Goal: Task Accomplishment & Management: Manage account settings

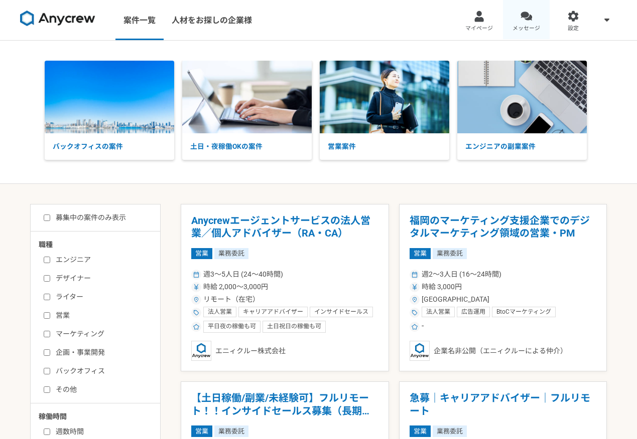
click at [521, 23] on link "メッセージ" at bounding box center [526, 20] width 47 height 40
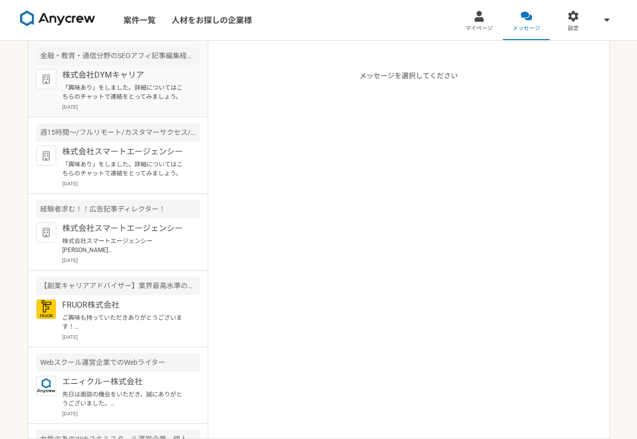
click at [133, 109] on p "[DATE]" at bounding box center [130, 107] width 137 height 8
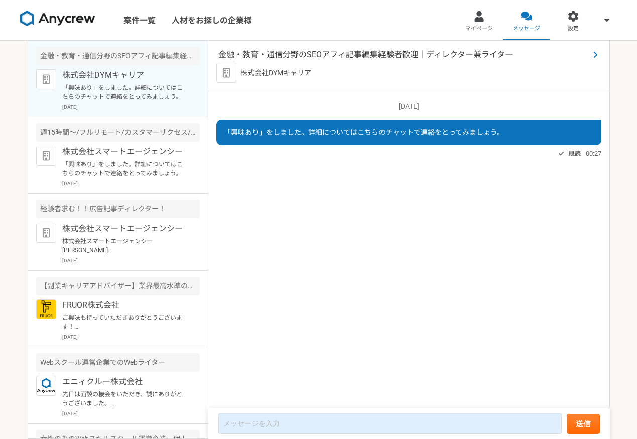
click at [327, 59] on span "金融・教育・通信分野のSEOアフィ記事編集経験者歓迎｜ディレクター兼ライター" at bounding box center [403, 55] width 371 height 12
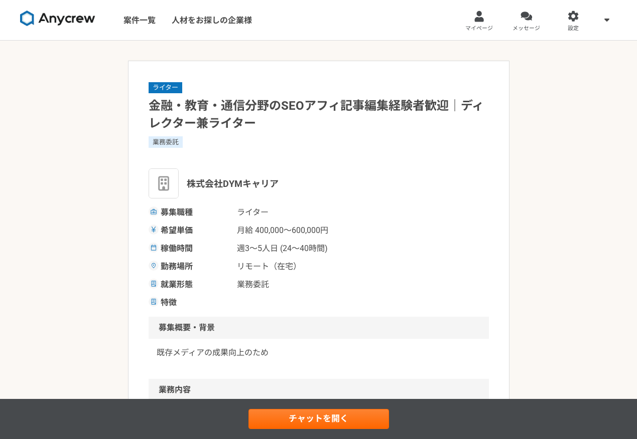
click at [75, 22] on img at bounding box center [57, 19] width 75 height 16
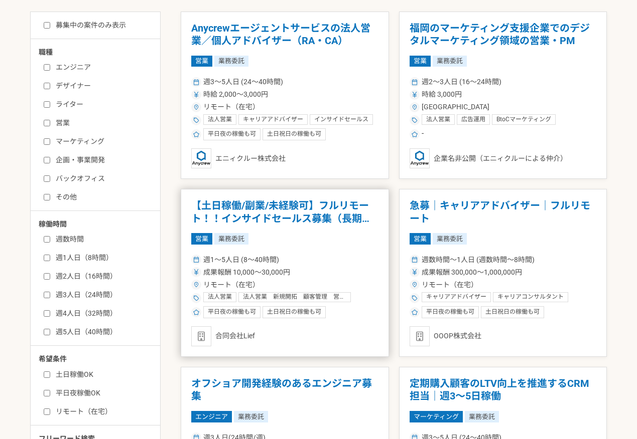
scroll to position [206, 0]
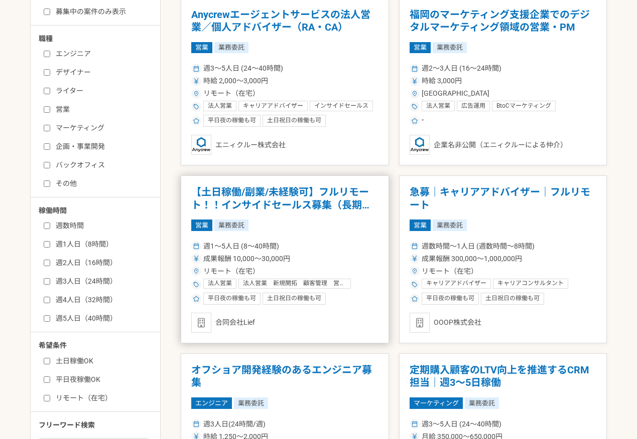
click at [302, 240] on div "週1〜5人日 (8〜40時間) 成果報酬 10,000〜30,000円 リモート（在宅） 法人営業 法人営業　新規開拓　顧客管理　営業提案 個人営業 BtoB…" at bounding box center [284, 272] width 187 height 66
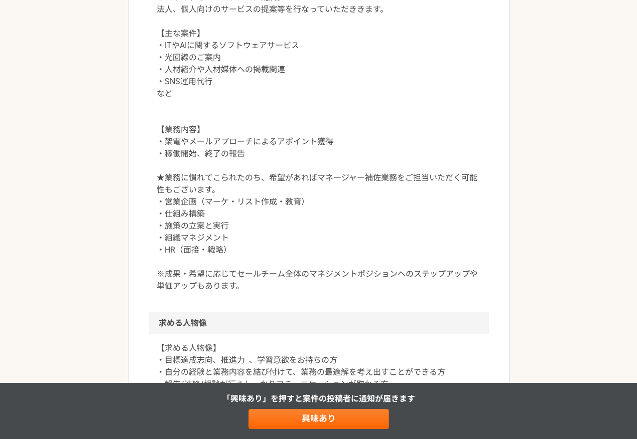
scroll to position [575, 0]
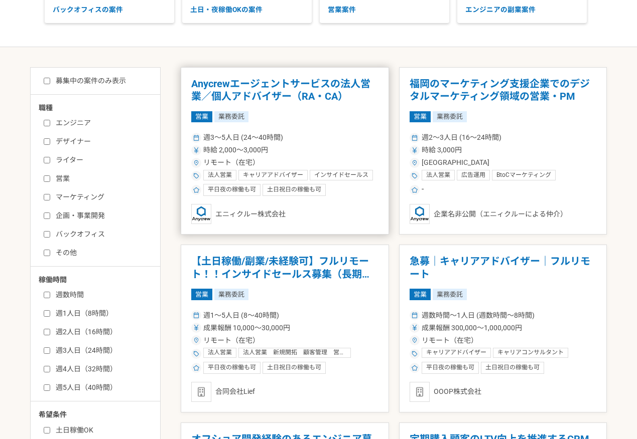
scroll to position [115, 0]
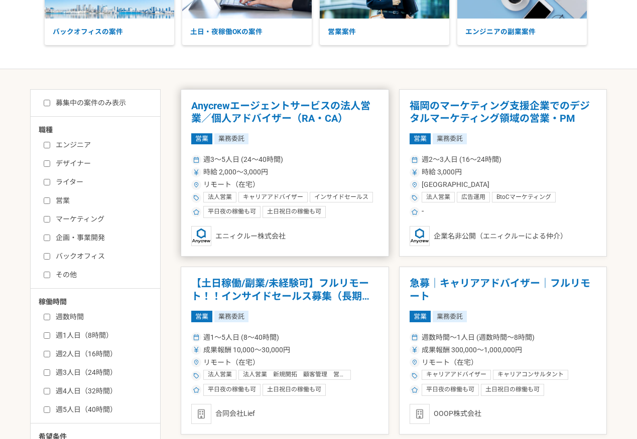
click at [299, 189] on div "リモート（在宅）" at bounding box center [284, 185] width 187 height 11
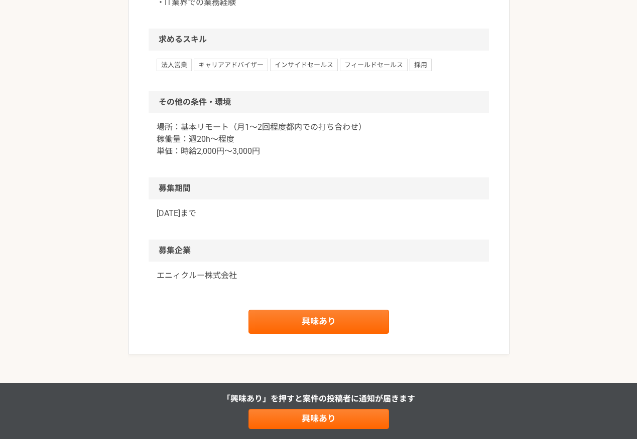
scroll to position [814, 0]
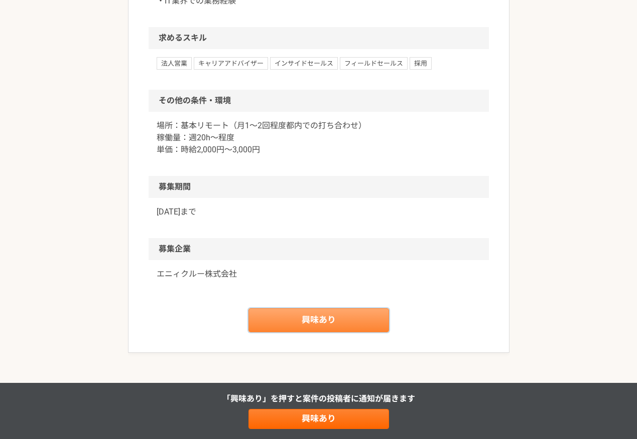
click at [310, 319] on link "興味あり" at bounding box center [318, 320] width 140 height 24
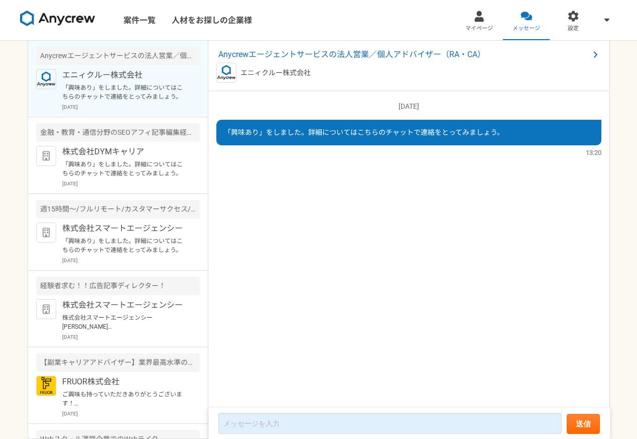
click at [71, 17] on img at bounding box center [57, 19] width 75 height 16
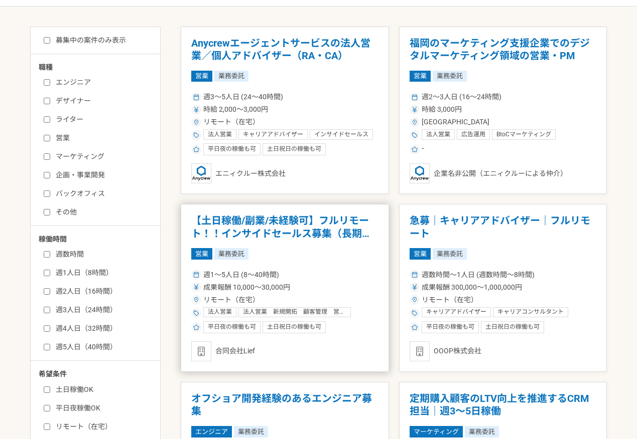
scroll to position [180, 0]
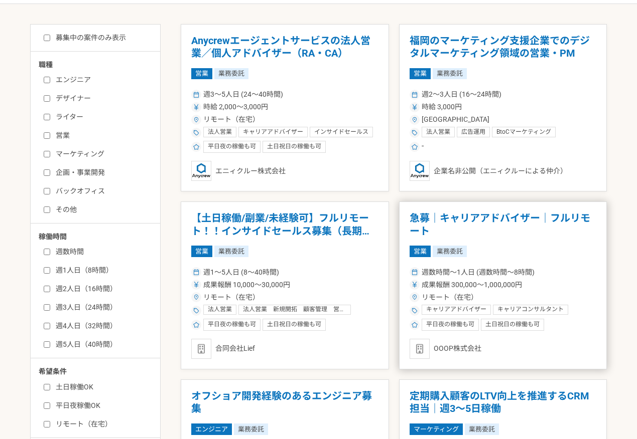
click at [451, 218] on h1 "急募｜キャリアアドバイザー｜フルリモート" at bounding box center [502, 225] width 187 height 26
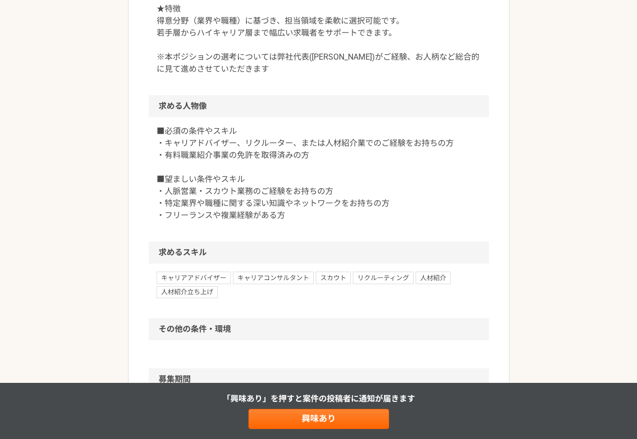
scroll to position [534, 0]
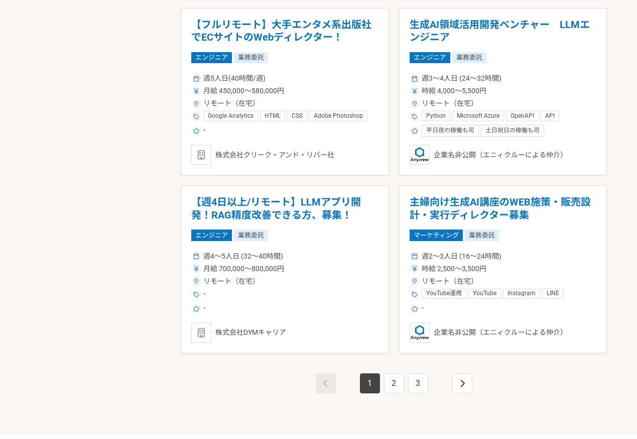
scroll to position [1620, 0]
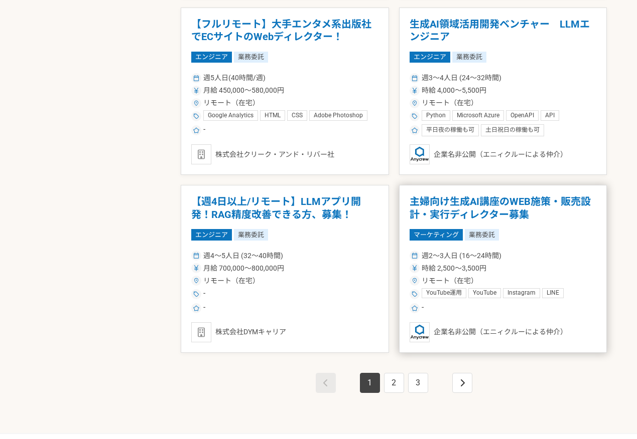
click at [531, 258] on div "週2〜3人日 (16〜24時間)" at bounding box center [502, 256] width 187 height 11
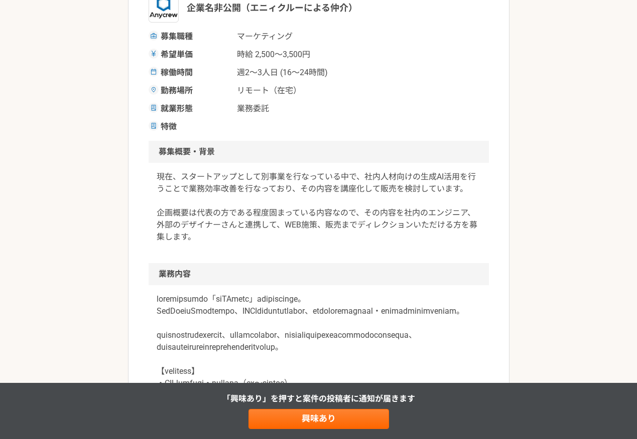
scroll to position [175, 0]
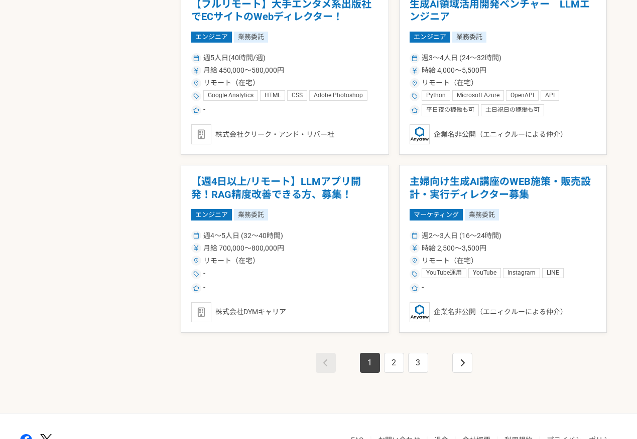
scroll to position [1643, 0]
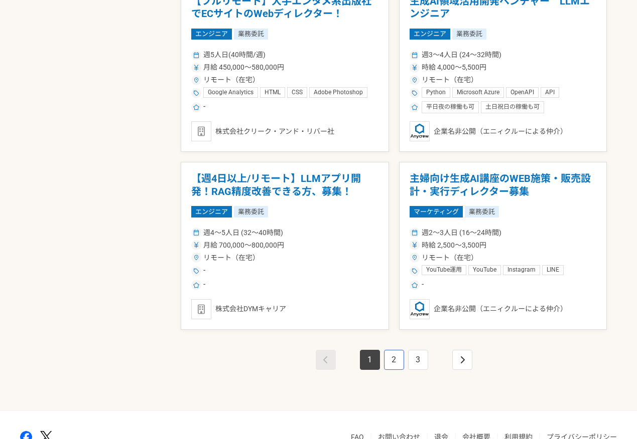
click at [395, 362] on link "2" at bounding box center [394, 360] width 20 height 20
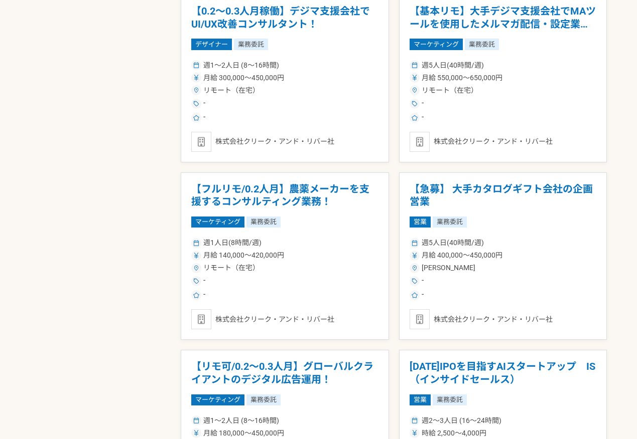
scroll to position [937, 0]
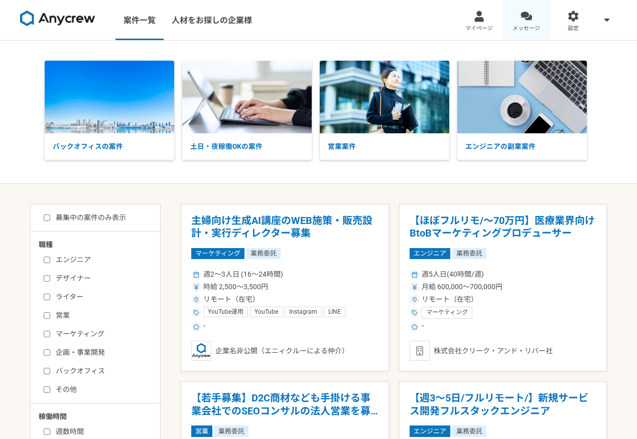
click at [526, 22] on div at bounding box center [526, 17] width 12 height 12
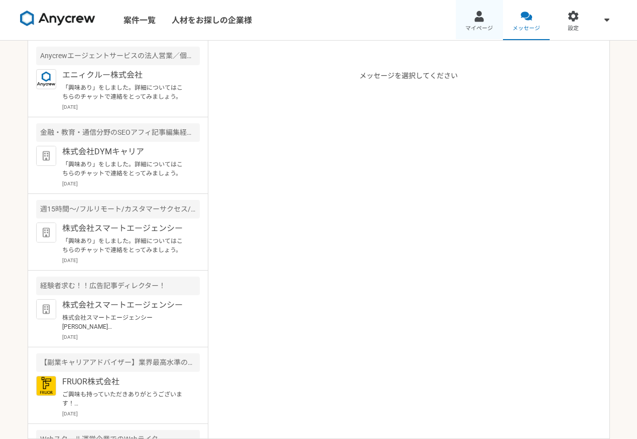
click at [473, 27] on span "マイページ" at bounding box center [479, 29] width 28 height 8
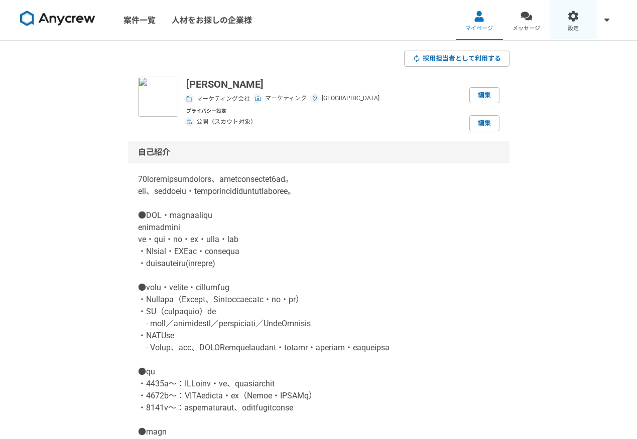
click at [564, 16] on link "設定" at bounding box center [572, 20] width 47 height 40
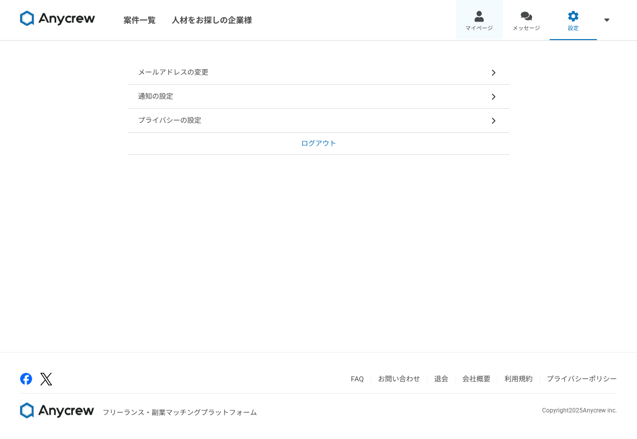
click at [478, 15] on div at bounding box center [479, 17] width 12 height 12
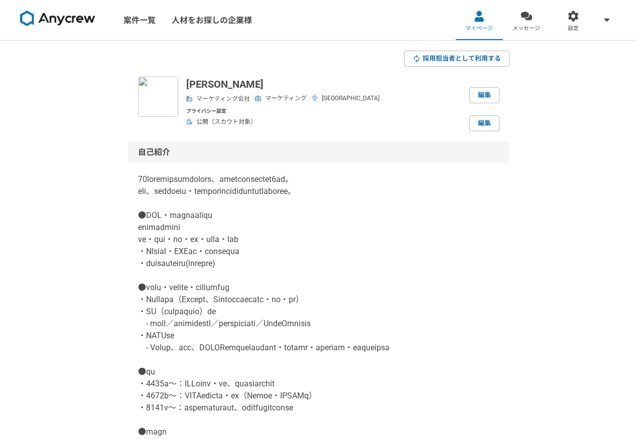
click at [66, 17] on img at bounding box center [57, 19] width 75 height 16
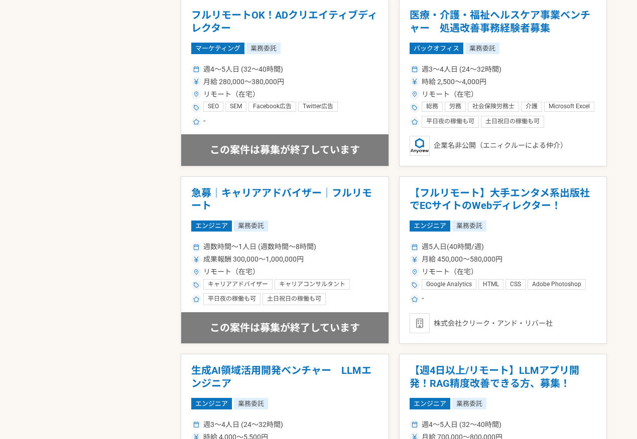
scroll to position [1503, 0]
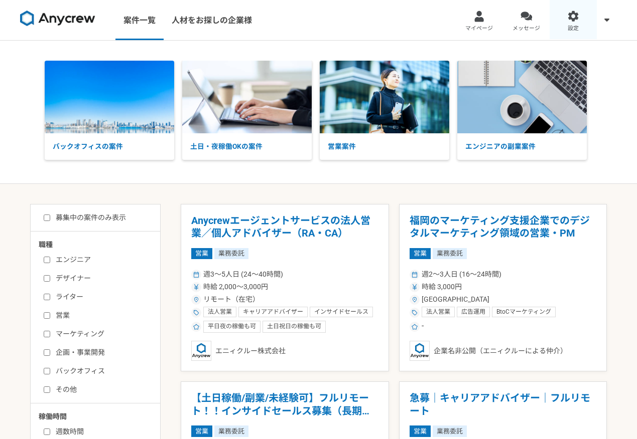
click at [561, 18] on link "設定" at bounding box center [572, 20] width 47 height 40
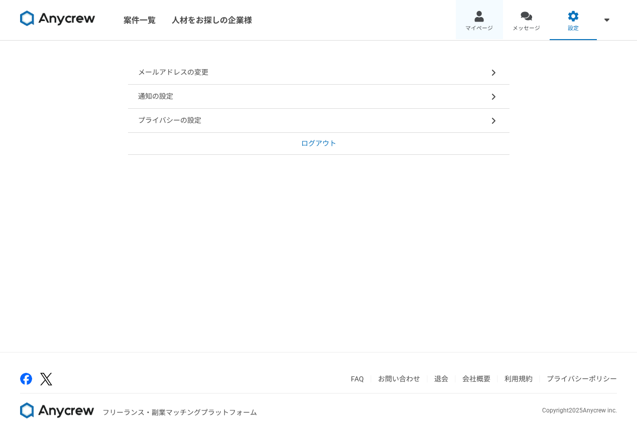
click at [484, 24] on link "マイページ" at bounding box center [478, 20] width 47 height 40
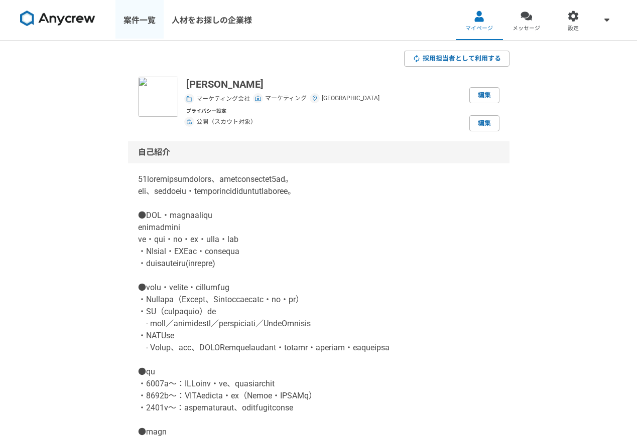
click at [143, 20] on link "案件一覧" at bounding box center [139, 20] width 48 height 40
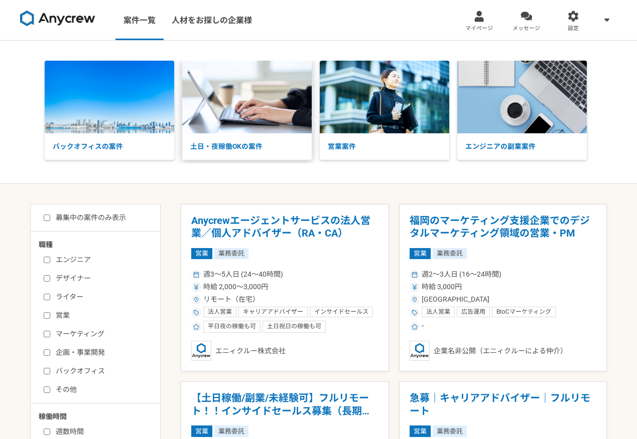
click at [258, 147] on p "土日・夜稼働OKの案件" at bounding box center [246, 146] width 129 height 27
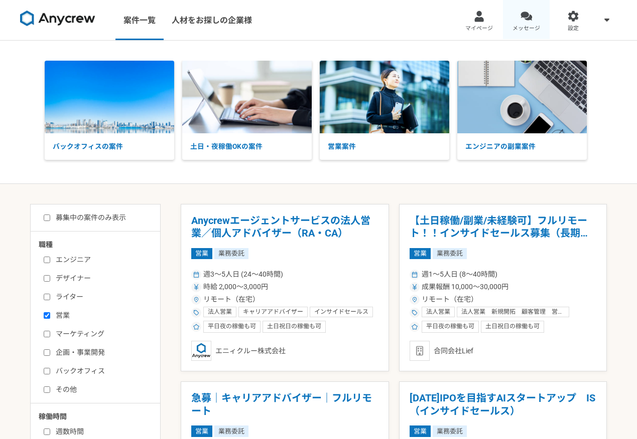
click at [528, 20] on div at bounding box center [526, 17] width 12 height 12
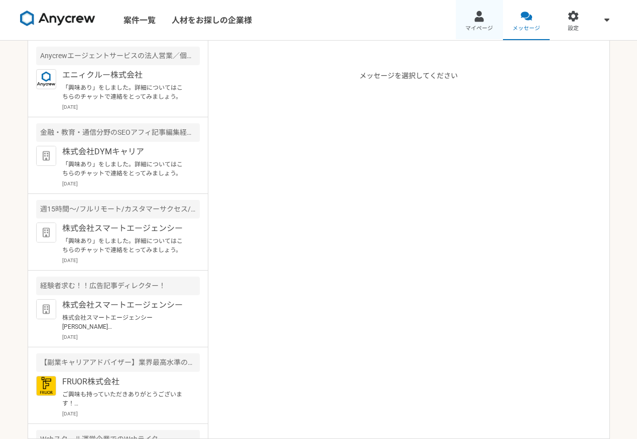
click at [477, 15] on div at bounding box center [479, 17] width 12 height 12
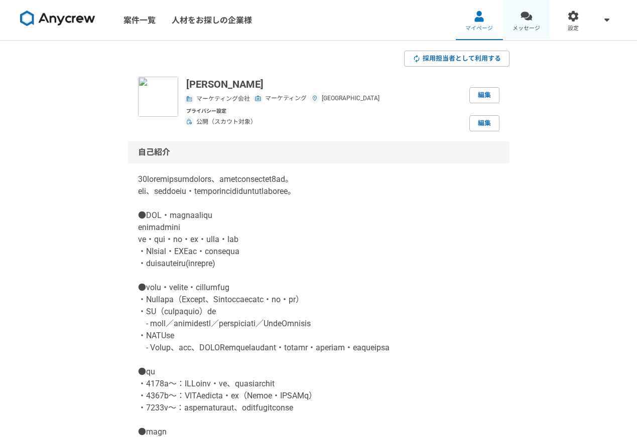
click at [538, 23] on link "メッセージ" at bounding box center [526, 20] width 47 height 40
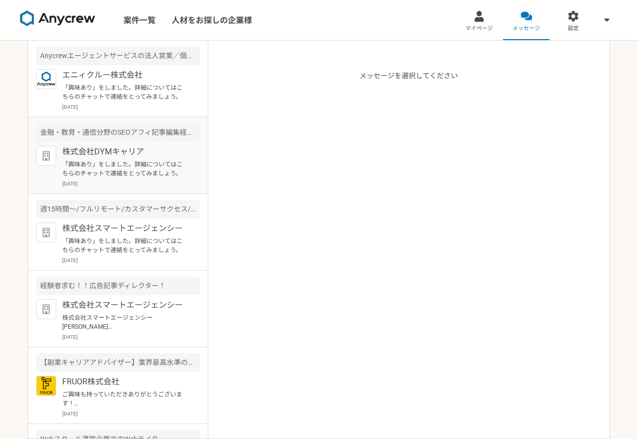
click at [168, 182] on p "[DATE]" at bounding box center [130, 184] width 137 height 8
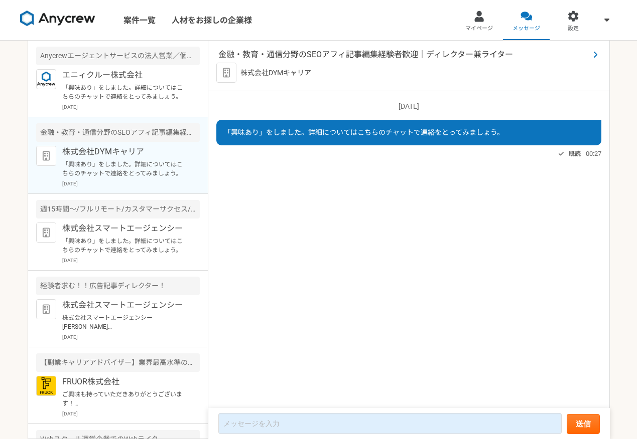
click at [289, 56] on span "金融・教育・通信分野のSEOアフィ記事編集経験者歓迎｜ディレクター兼ライター" at bounding box center [403, 55] width 371 height 12
click at [78, 108] on p "[DATE]" at bounding box center [130, 107] width 137 height 8
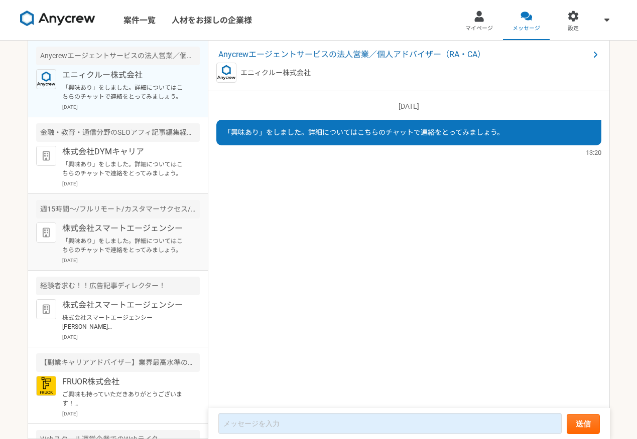
click at [86, 242] on p "「興味あり」をしました。詳細についてはこちらのチャットで連絡をとってみましょう。" at bounding box center [124, 246] width 124 height 18
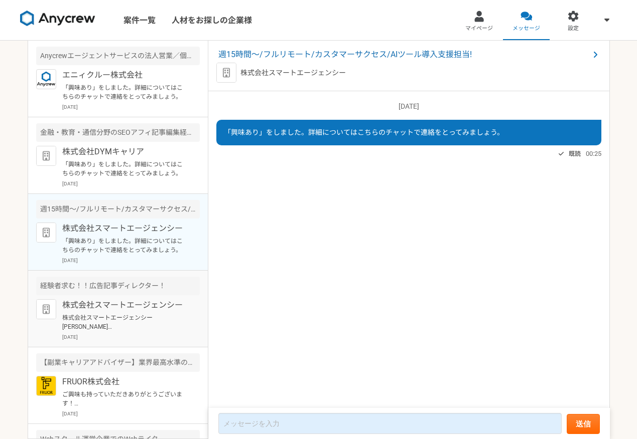
click at [89, 304] on p "株式会社スマートエージェンシー" at bounding box center [124, 305] width 124 height 12
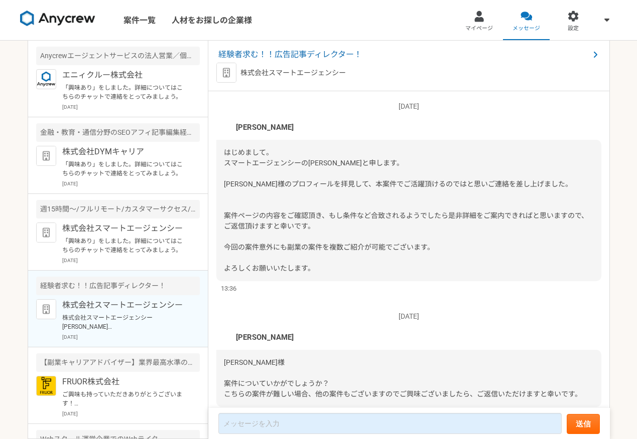
scroll to position [254, 0]
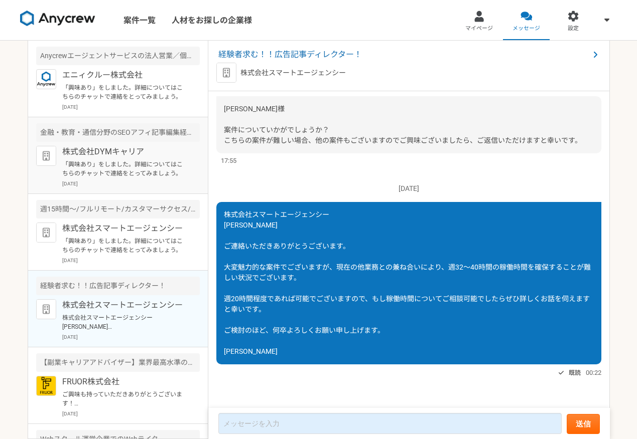
click at [122, 173] on p "「興味あり」をしました。詳細についてはこちらのチャットで連絡をとってみましょう。" at bounding box center [124, 169] width 124 height 18
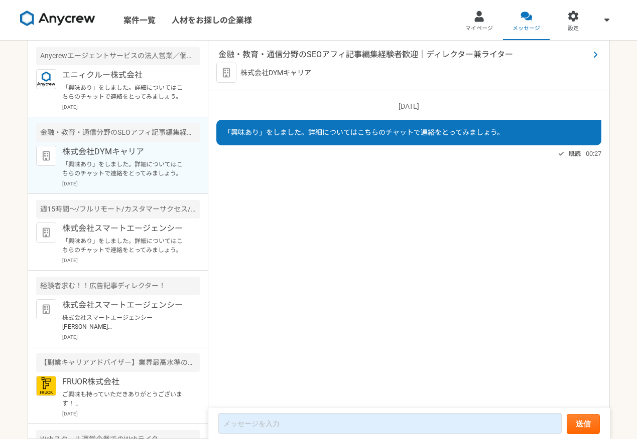
click at [286, 58] on span "金融・教育・通信分野のSEOアフィ記事編集経験者歓迎｜ディレクター兼ライター" at bounding box center [403, 55] width 371 height 12
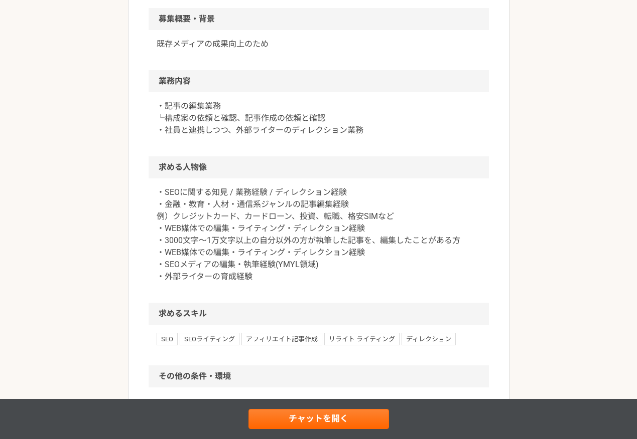
scroll to position [308, 0]
click at [256, 209] on p "・SEOに関する知見 / 業務経験 / ディレクション経験 ・金融・教育・人材・通信系ジャンルの記事編集経験 例）クレジットカード、カードローン、投資、転職、…" at bounding box center [319, 235] width 324 height 96
